Goal: Task Accomplishment & Management: Use online tool/utility

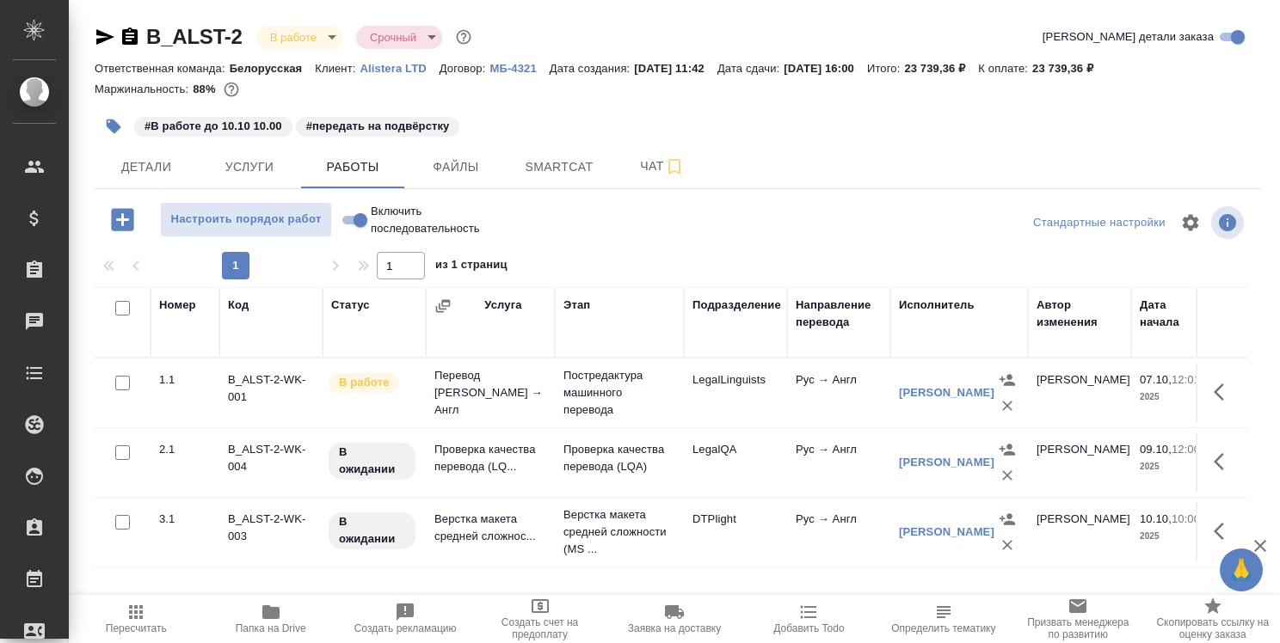
scroll to position [258, 0]
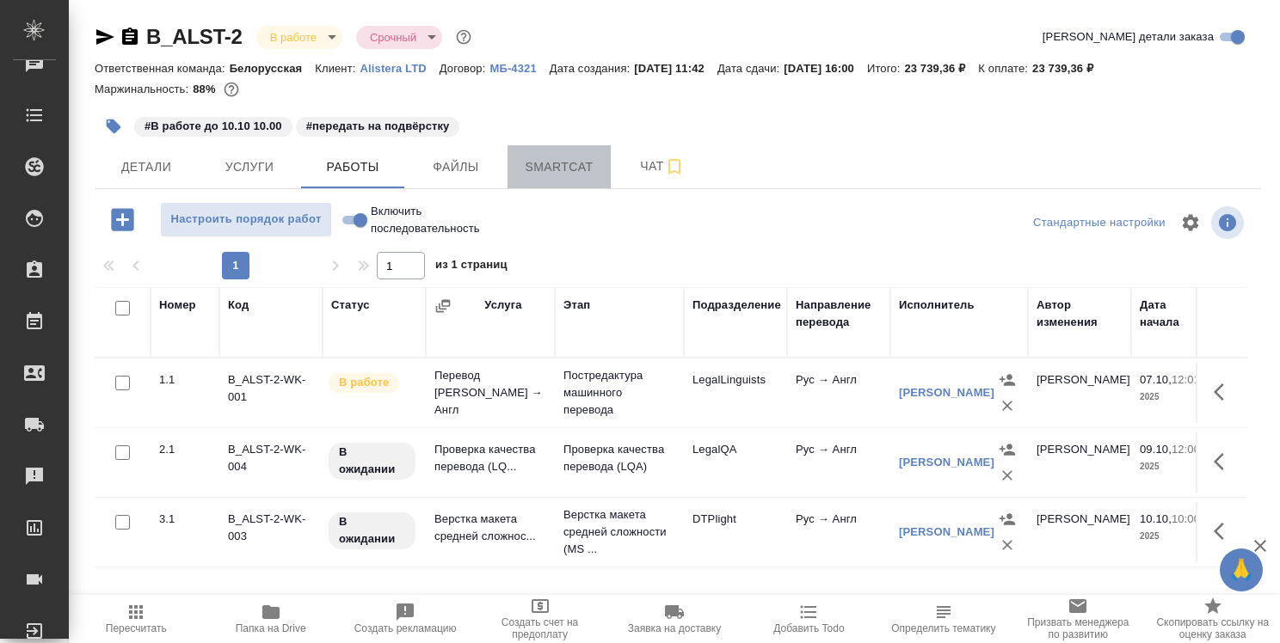
click at [571, 163] on span "Smartcat" at bounding box center [559, 167] width 83 height 21
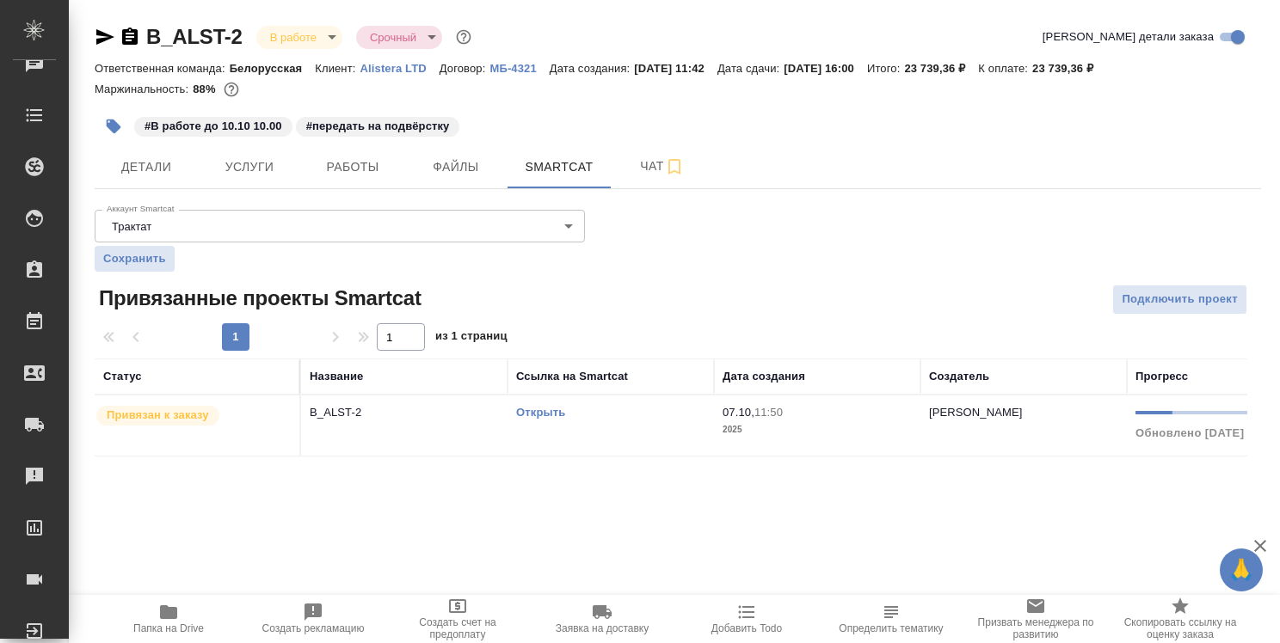
click at [540, 411] on link "Открыть" at bounding box center [540, 412] width 49 height 13
click at [375, 165] on span "Работы" at bounding box center [352, 167] width 83 height 21
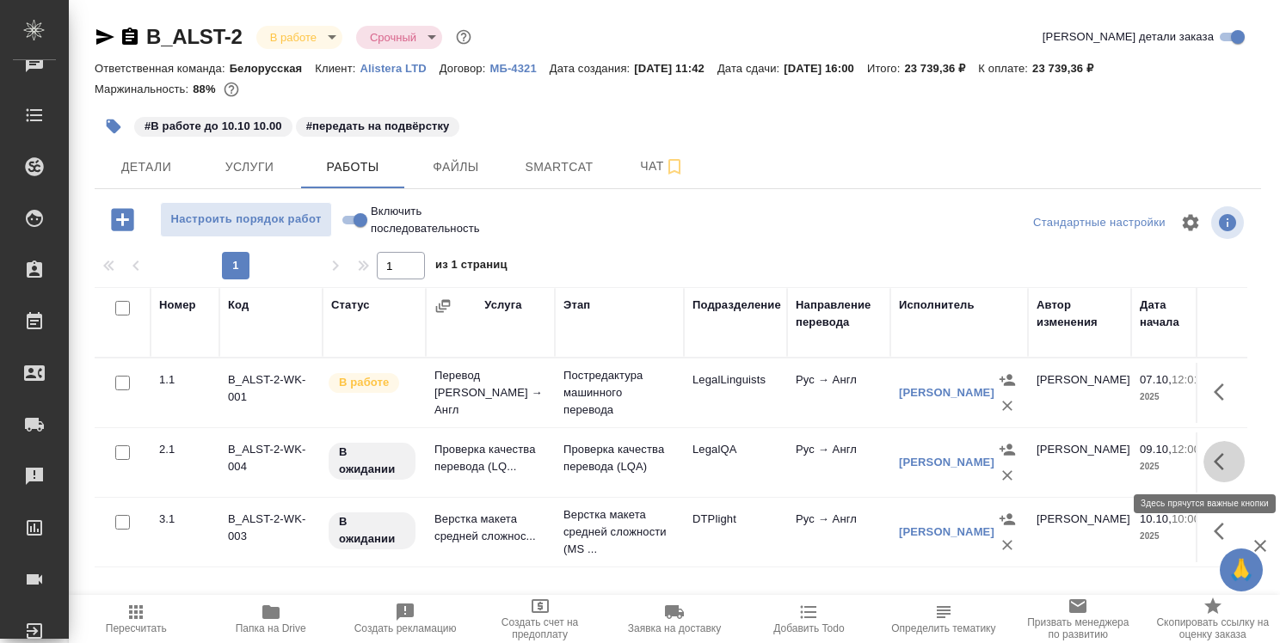
click at [1213, 461] on icon "button" at bounding box center [1223, 461] width 21 height 21
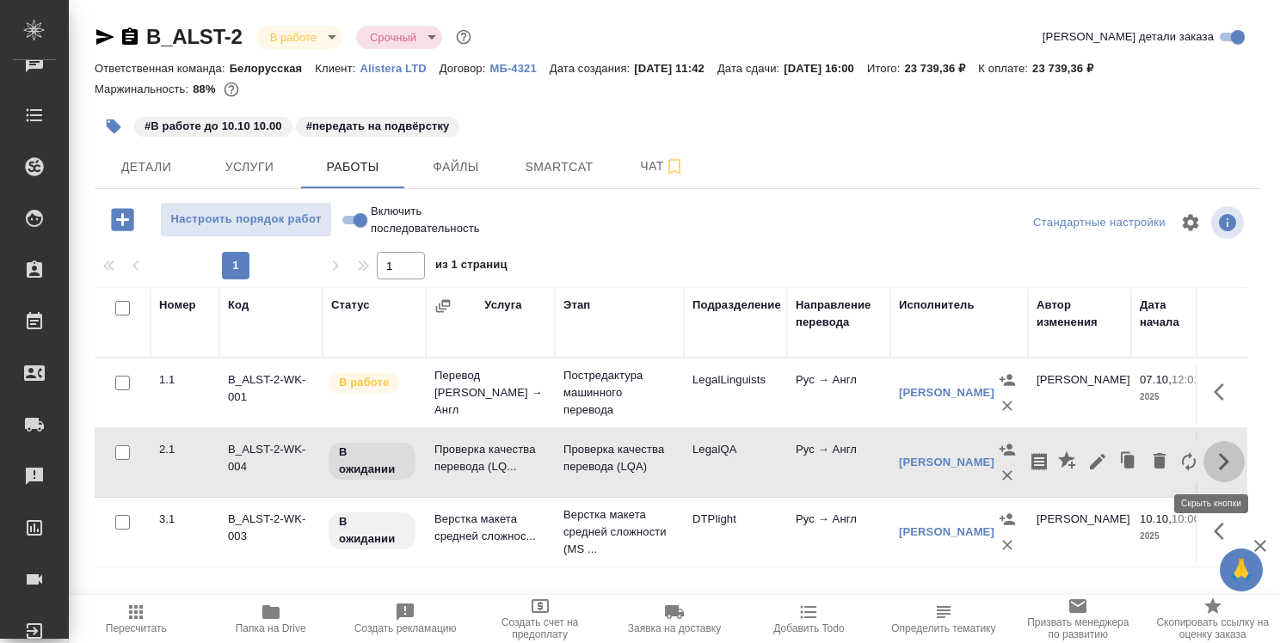
click at [1213, 463] on icon "button" at bounding box center [1223, 461] width 21 height 21
click at [1213, 463] on icon "button" at bounding box center [1218, 461] width 10 height 17
click at [1087, 464] on icon "button" at bounding box center [1097, 461] width 21 height 21
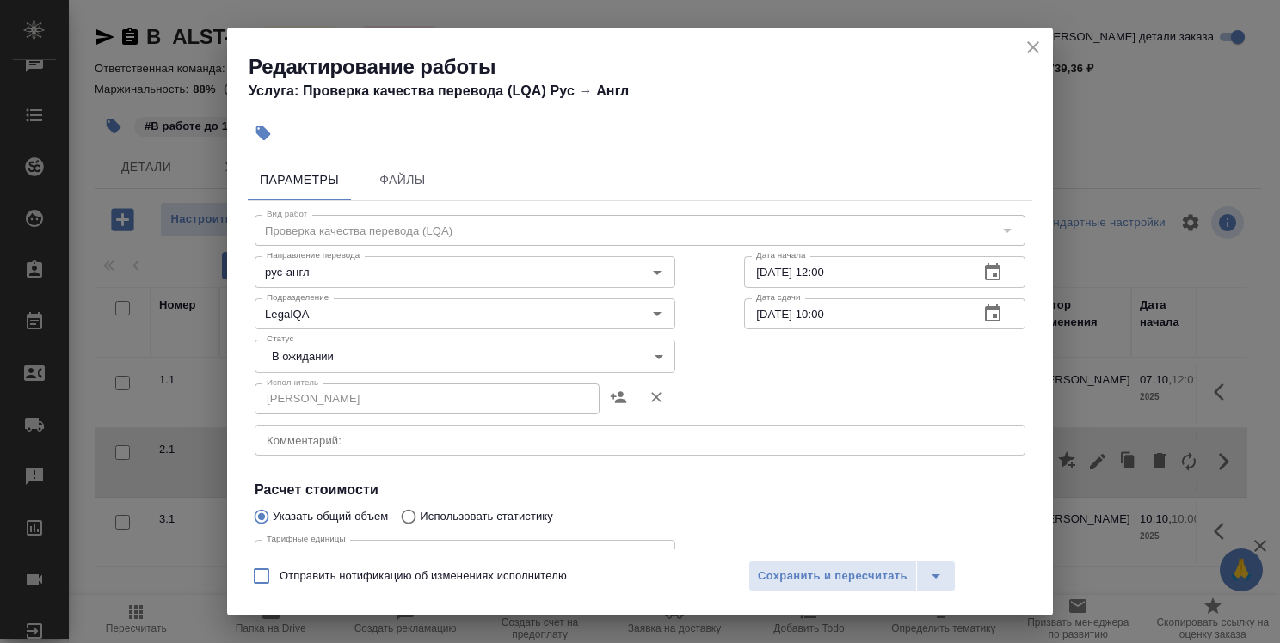
click at [1028, 51] on icon "close" at bounding box center [1033, 47] width 12 height 12
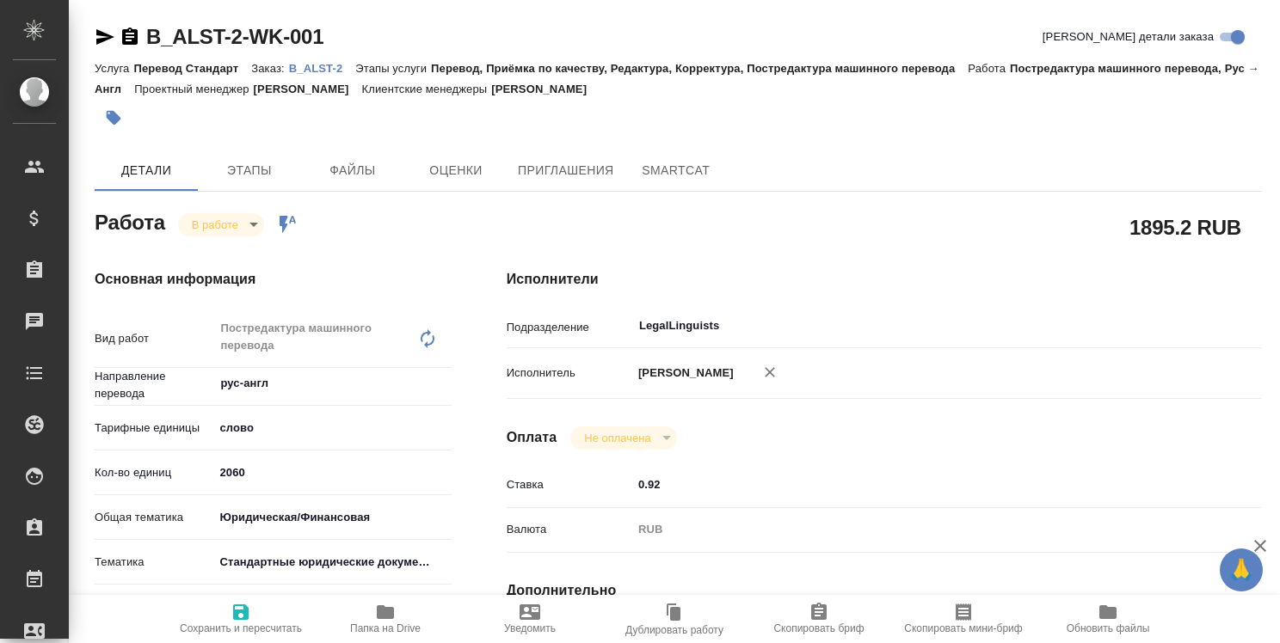
scroll to position [497, 0]
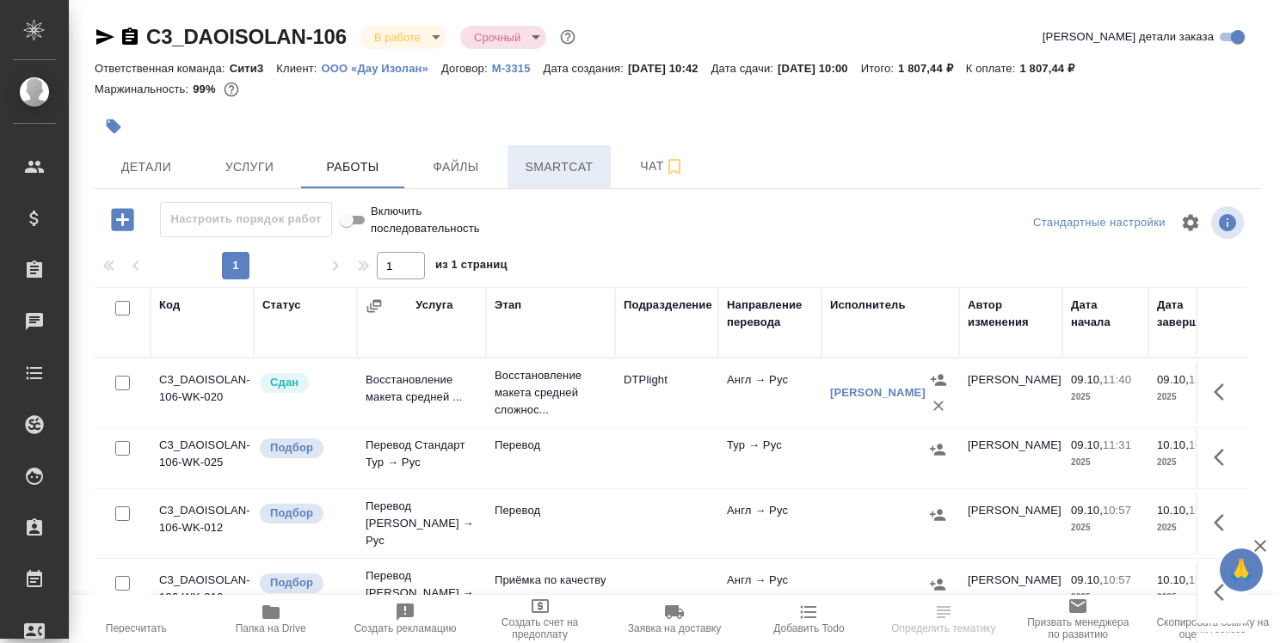
click at [561, 181] on button "Smartcat" at bounding box center [558, 166] width 103 height 43
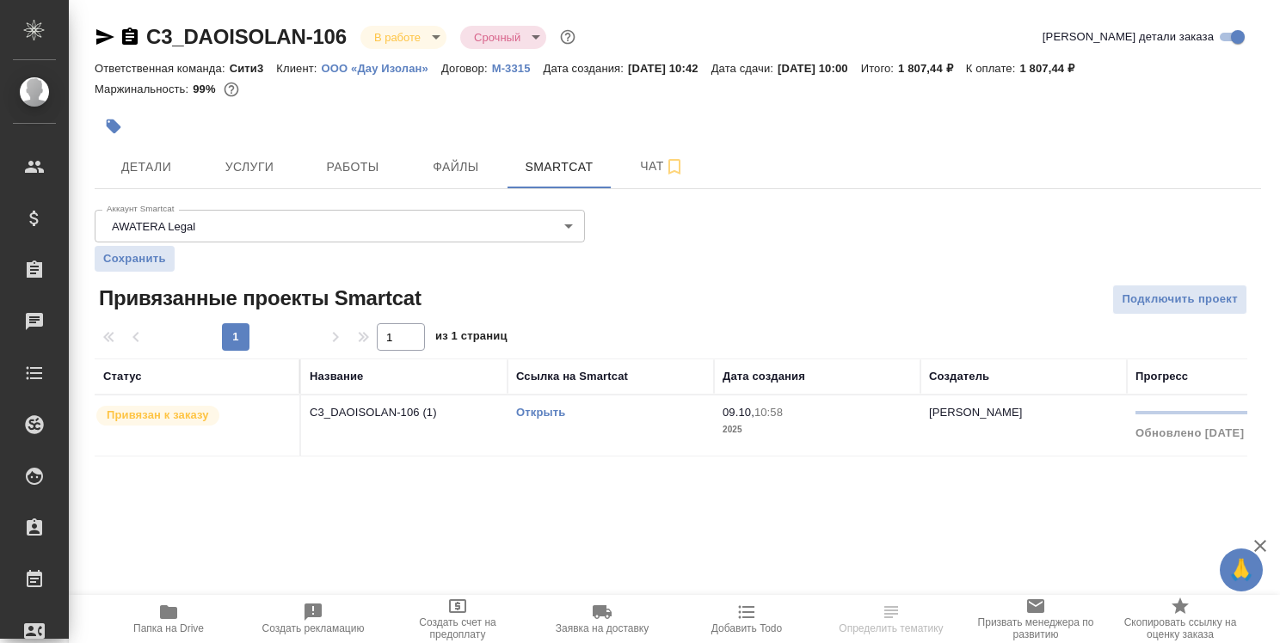
click at [533, 411] on link "Открыть" at bounding box center [540, 412] width 49 height 13
click at [543, 413] on link "Открыть" at bounding box center [540, 412] width 49 height 13
